Goal: Browse casually

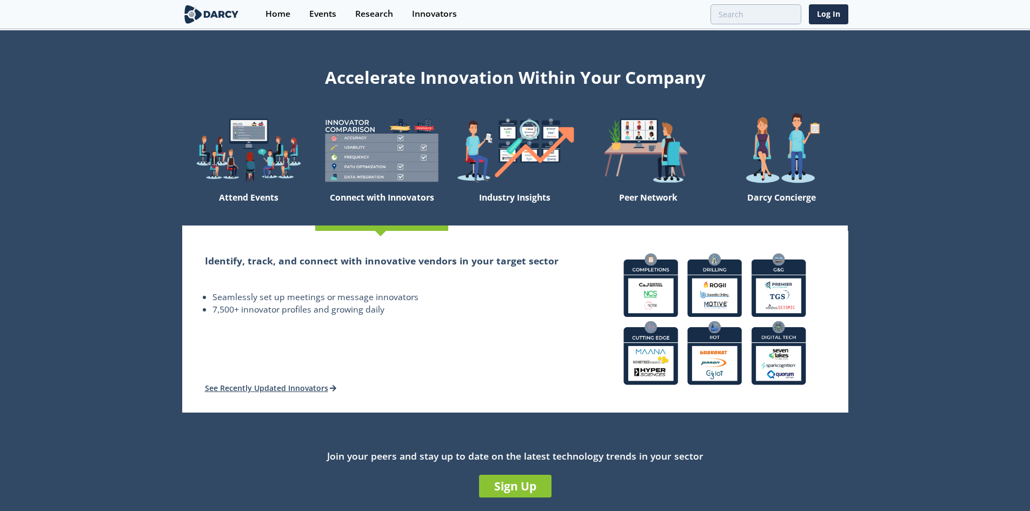
click at [124, 195] on section "Accelerate Innovation Within Your Company Attend Events Connect with Innovators…" at bounding box center [515, 281] width 1030 height 503
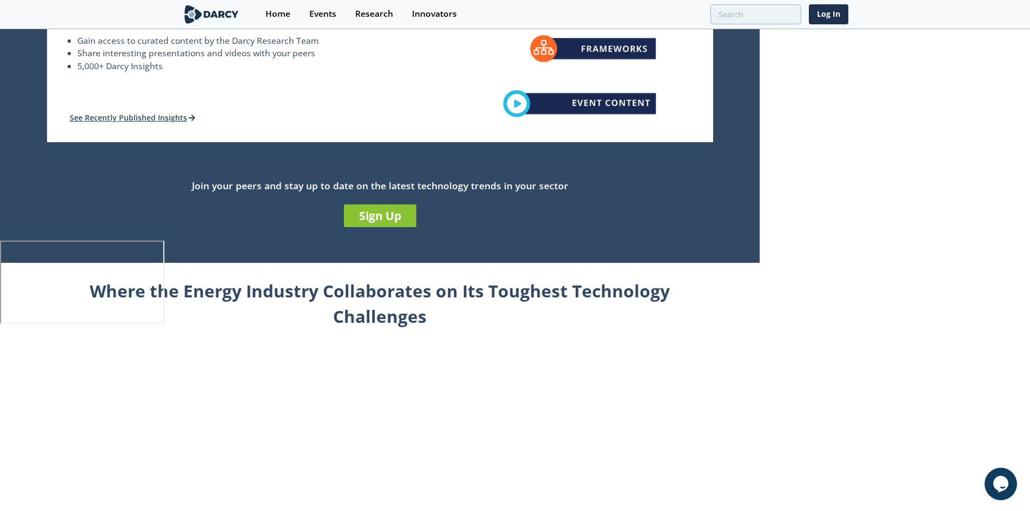
scroll to position [433, 0]
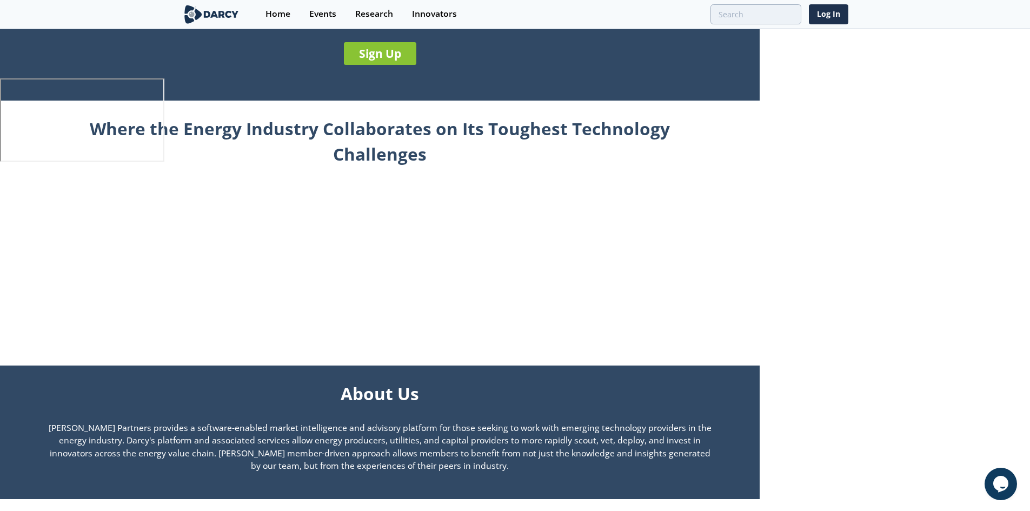
click at [690, 345] on div "Where the Energy Industry Collaborates on Its Toughest Technology Challenges" at bounding box center [380, 230] width 666 height 258
click at [699, 281] on div "Where the Energy Industry Collaborates on Its Toughest Technology Challenges" at bounding box center [380, 230] width 666 height 258
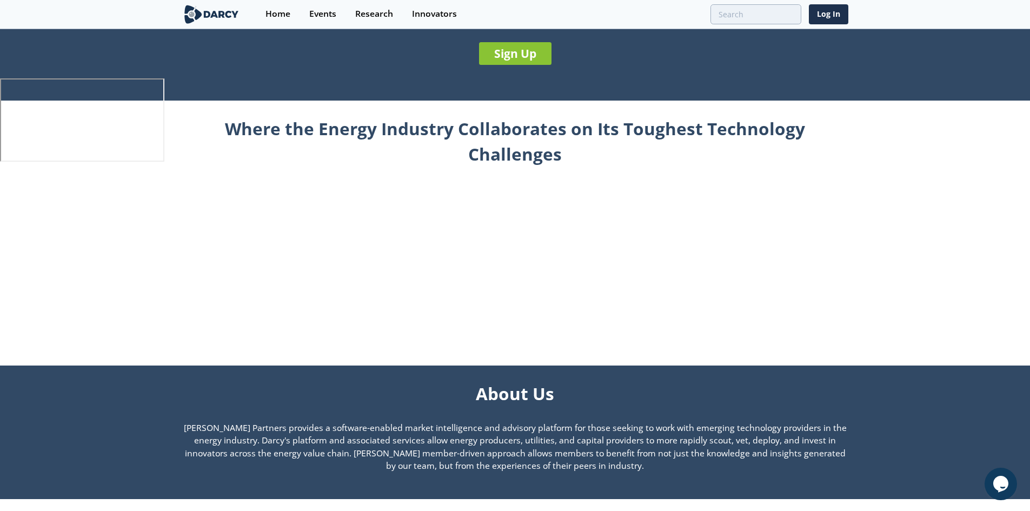
scroll to position [757, 0]
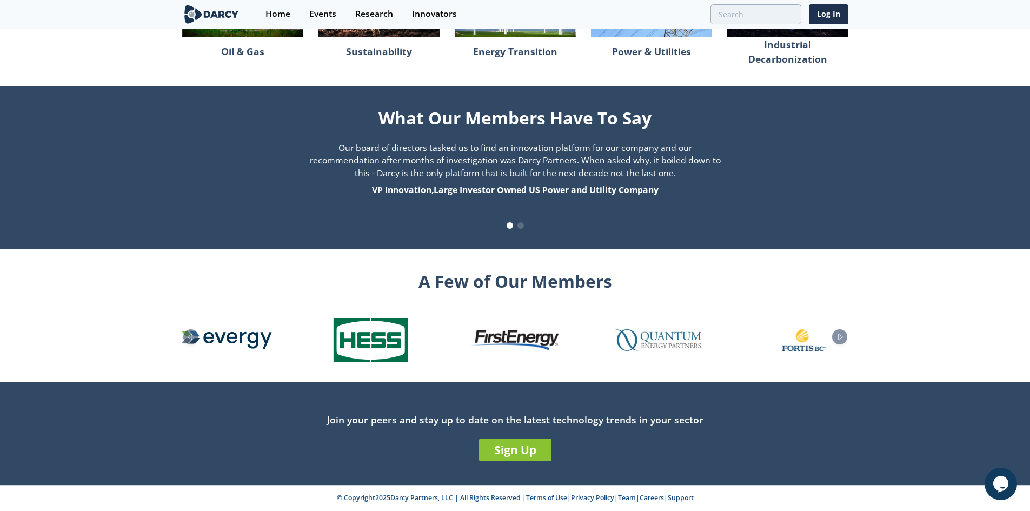
scroll to position [769, 0]
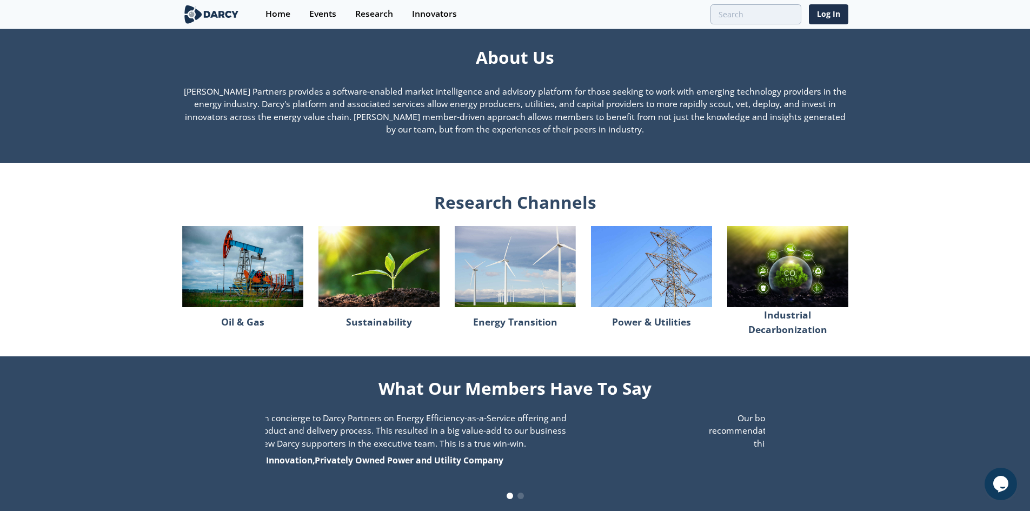
click at [733, 346] on div "Accelerate Innovation Within Your Company Attend Events Connect with Innovators…" at bounding box center [515, 8] width 1030 height 1494
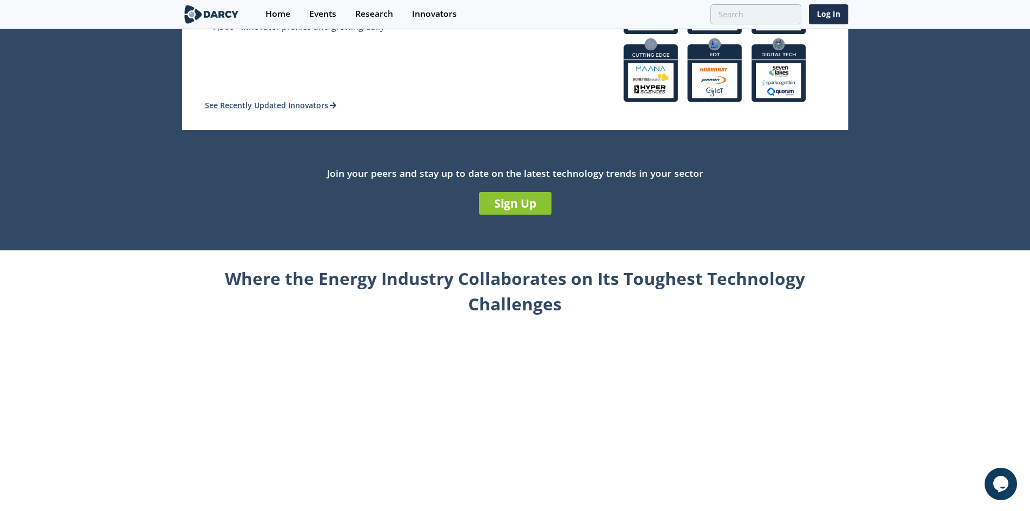
scroll to position [282, 0]
